Goal: Task Accomplishment & Management: Complete application form

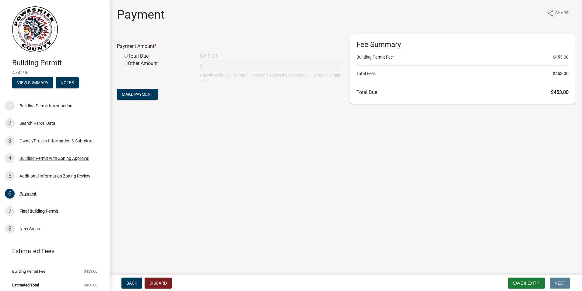
click at [125, 55] on input "radio" at bounding box center [126, 56] width 4 height 4
radio input "true"
type input "453"
click at [128, 94] on span "Make Payment" at bounding box center [137, 94] width 31 height 5
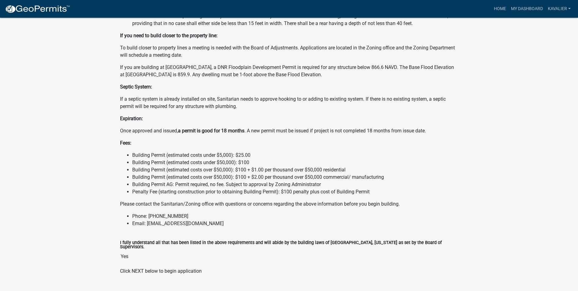
scroll to position [598, 0]
